Goal: Task Accomplishment & Management: Manage account settings

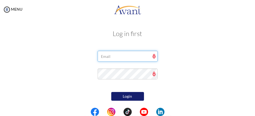
click at [107, 55] on input "email" at bounding box center [128, 56] width 60 height 11
type input "[EMAIL_ADDRESS][DOMAIN_NAME]"
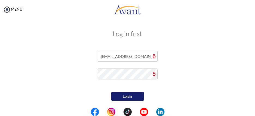
click at [132, 94] on button "Login" at bounding box center [127, 96] width 33 height 9
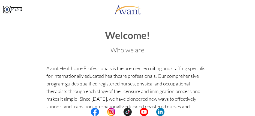
click at [6, 10] on img at bounding box center [7, 9] width 8 height 8
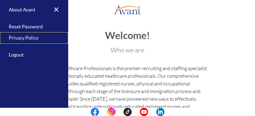
click at [28, 37] on link "Privacy Policy" at bounding box center [34, 37] width 68 height 11
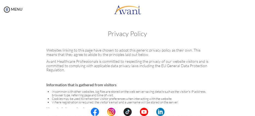
scroll to position [101, 0]
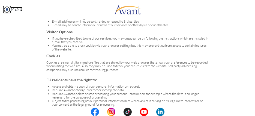
click at [7, 8] on img at bounding box center [7, 9] width 8 height 8
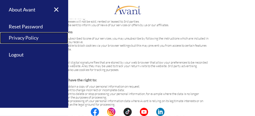
click at [18, 36] on link "Privacy Policy" at bounding box center [34, 37] width 68 height 11
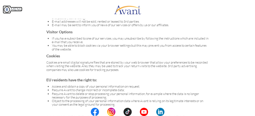
click at [7, 6] on img at bounding box center [7, 9] width 8 height 8
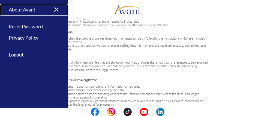
click at [15, 10] on link "About Avant" at bounding box center [34, 9] width 68 height 11
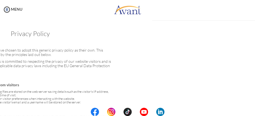
click at [15, 10] on body "Maintenance break. Please come back in 2 hours. MENU My Status What is the next…" at bounding box center [127, 58] width 255 height 116
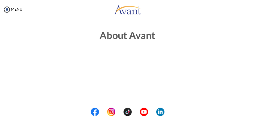
click at [5, 10] on img at bounding box center [7, 9] width 8 height 8
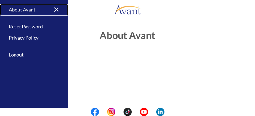
click at [14, 10] on link "About Avant" at bounding box center [34, 9] width 68 height 11
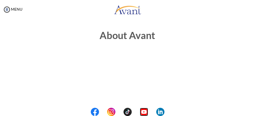
click at [143, 112] on img at bounding box center [144, 112] width 8 height 8
